Goal: Task Accomplishment & Management: Complete application form

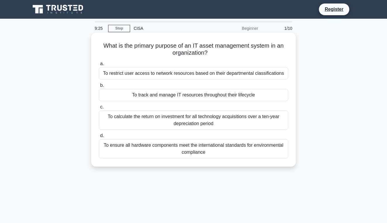
click at [161, 95] on div "To track and manage IT resources throughout their lifecycle" at bounding box center [193, 95] width 189 height 12
click at [99, 87] on input "b. To track and manage IT resources throughout their lifecycle" at bounding box center [99, 86] width 0 height 4
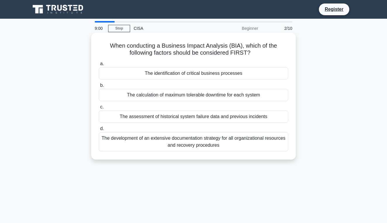
click at [161, 72] on div "The identification of critical business processes" at bounding box center [193, 73] width 189 height 12
click at [99, 66] on input "a. The identification of critical business processes" at bounding box center [99, 64] width 0 height 4
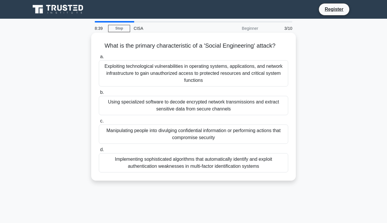
click at [151, 134] on div "Manipulating people into divulging confidential information or performing actio…" at bounding box center [193, 134] width 189 height 19
click at [99, 123] on input "c. Manipulating people into divulging confidential information or performing ac…" at bounding box center [99, 121] width 0 height 4
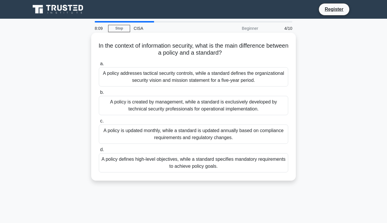
click at [150, 164] on div "A policy defines high-level objectives, while a standard specifies mandatory re…" at bounding box center [193, 162] width 189 height 19
click at [99, 152] on input "d. A policy defines high-level objectives, while a standard specifies mandatory…" at bounding box center [99, 150] width 0 height 4
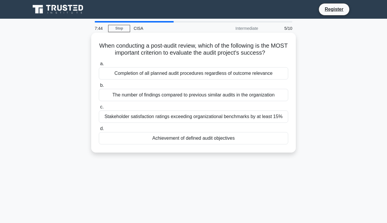
click at [149, 75] on div "Completion of all planned audit procedures regardless of outcome relevance" at bounding box center [193, 73] width 189 height 12
click at [99, 66] on input "a. Completion of all planned audit procedures regardless of outcome relevance" at bounding box center [99, 64] width 0 height 4
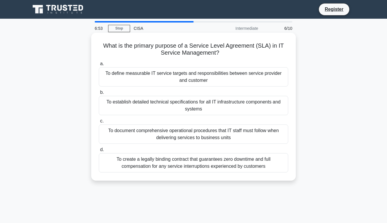
click at [152, 138] on div "To document comprehensive operational procedures that IT staff must follow when…" at bounding box center [193, 134] width 189 height 19
click at [99, 123] on input "c. To document comprehensive operational procedures that IT staff must follow w…" at bounding box center [99, 121] width 0 height 4
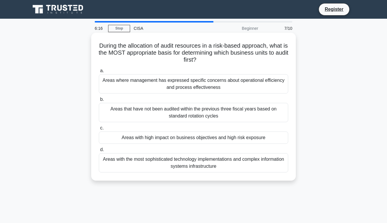
click at [167, 140] on div "Areas with high impact on business objectives and high risk exposure" at bounding box center [193, 138] width 189 height 12
click at [99, 130] on input "c. Areas with high impact on business objectives and high risk exposure" at bounding box center [99, 128] width 0 height 4
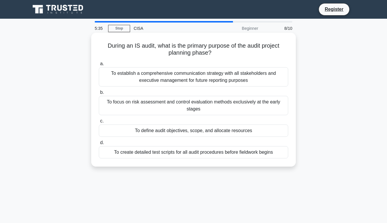
click at [154, 131] on div "To define audit objectives, scope, and allocate resources" at bounding box center [193, 131] width 189 height 12
click at [99, 123] on input "c. To define audit objectives, scope, and allocate resources" at bounding box center [99, 121] width 0 height 4
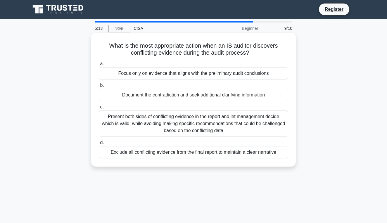
click at [260, 96] on div "Document the contradiction and seek additional clarifying information" at bounding box center [193, 95] width 189 height 12
click at [99, 87] on input "b. Document the contradiction and seek additional clarifying information" at bounding box center [99, 86] width 0 height 4
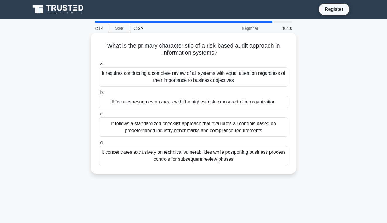
click at [230, 130] on div "It follows a standardized checklist approach that evaluates all controls based …" at bounding box center [193, 127] width 189 height 19
click at [99, 116] on input "c. It follows a standardized checklist approach that evaluates all controls bas…" at bounding box center [99, 114] width 0 height 4
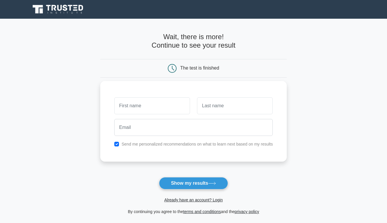
click at [119, 144] on input "checkbox" at bounding box center [116, 144] width 5 height 5
checkbox input "false"
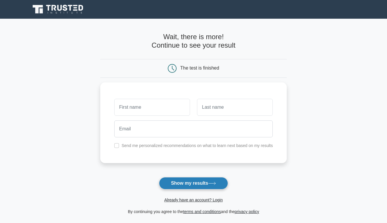
click at [198, 182] on button "Show my results" at bounding box center [193, 183] width 69 height 12
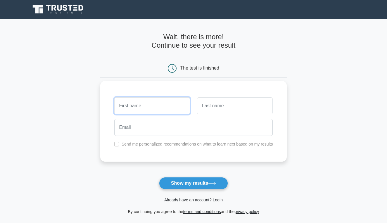
click at [146, 102] on input "text" at bounding box center [152, 105] width 76 height 17
type input "[PERSON_NAME]"
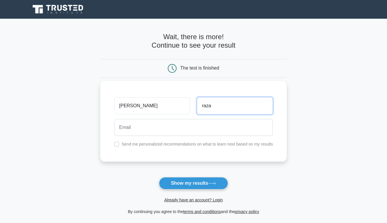
type input "raza"
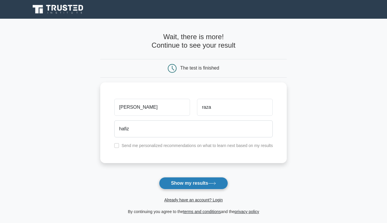
click at [190, 183] on button "Show my results" at bounding box center [193, 183] width 69 height 12
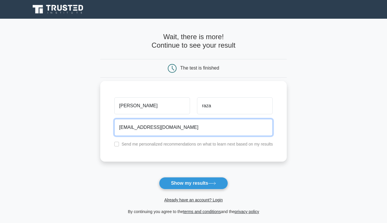
type input "hafizsalman20112@yahoo.com"
click at [193, 183] on button "Show my results" at bounding box center [193, 183] width 69 height 12
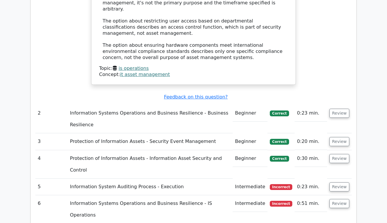
scroll to position [749, 0]
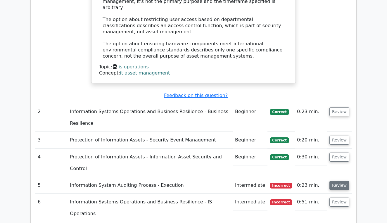
click at [341, 181] on button "Review" at bounding box center [339, 185] width 20 height 9
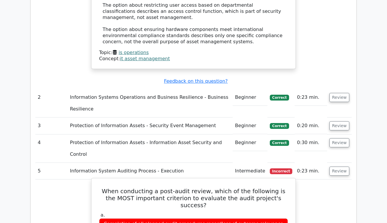
scroll to position [763, 0]
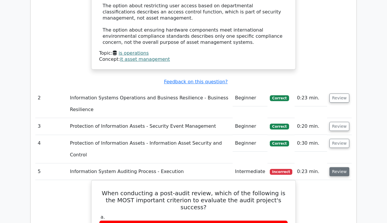
click at [335, 167] on button "Review" at bounding box center [339, 171] width 20 height 9
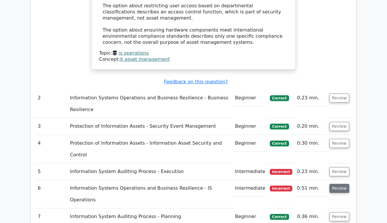
click at [339, 184] on button "Review" at bounding box center [339, 188] width 20 height 9
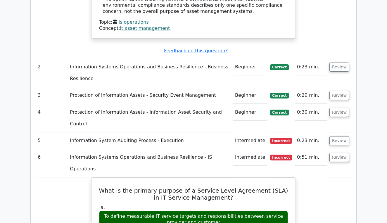
scroll to position [791, 0]
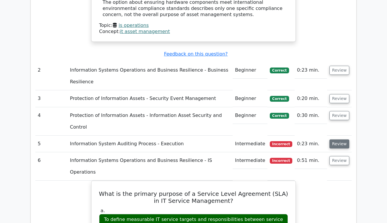
click at [335, 139] on button "Review" at bounding box center [339, 143] width 20 height 9
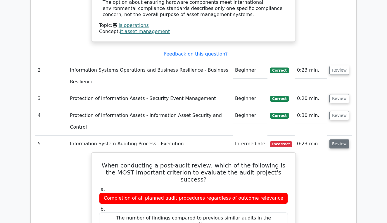
click at [337, 139] on button "Review" at bounding box center [339, 143] width 20 height 9
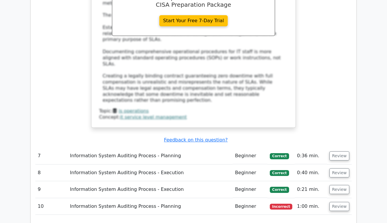
scroll to position [1151, 0]
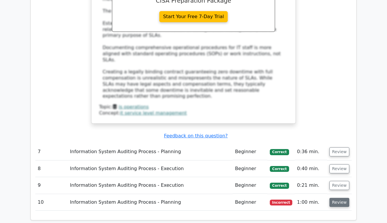
click at [336, 198] on button "Review" at bounding box center [339, 202] width 20 height 9
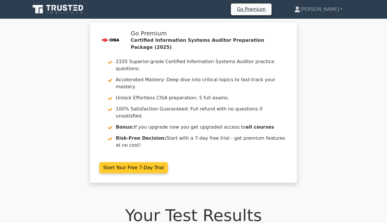
scroll to position [0, 0]
